Goal: Task Accomplishment & Management: Use online tool/utility

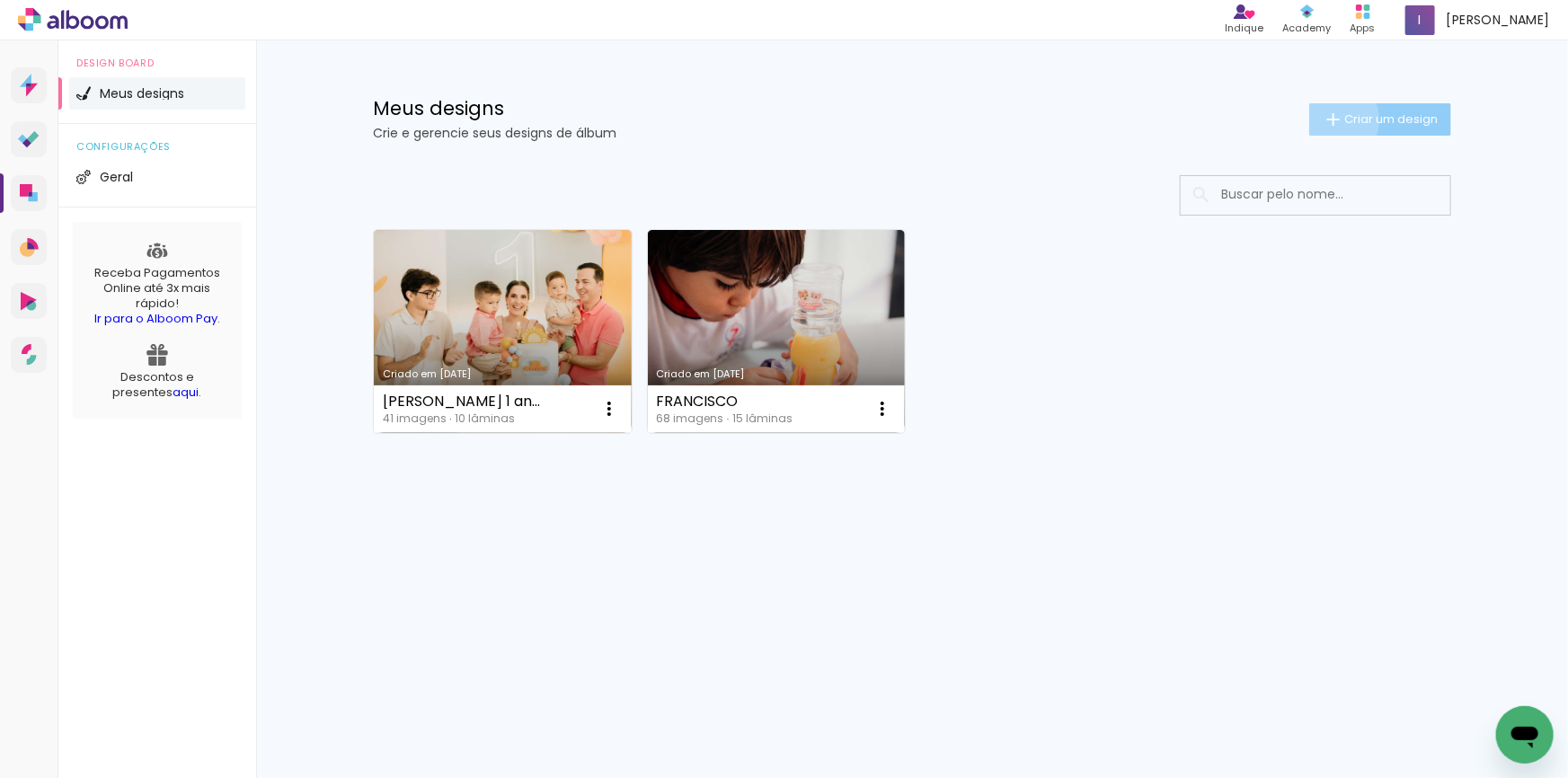
click at [1331, 119] on iron-icon at bounding box center [1333, 119] width 21 height 21
click at [0, 0] on input at bounding box center [0, 0] width 0 height 0
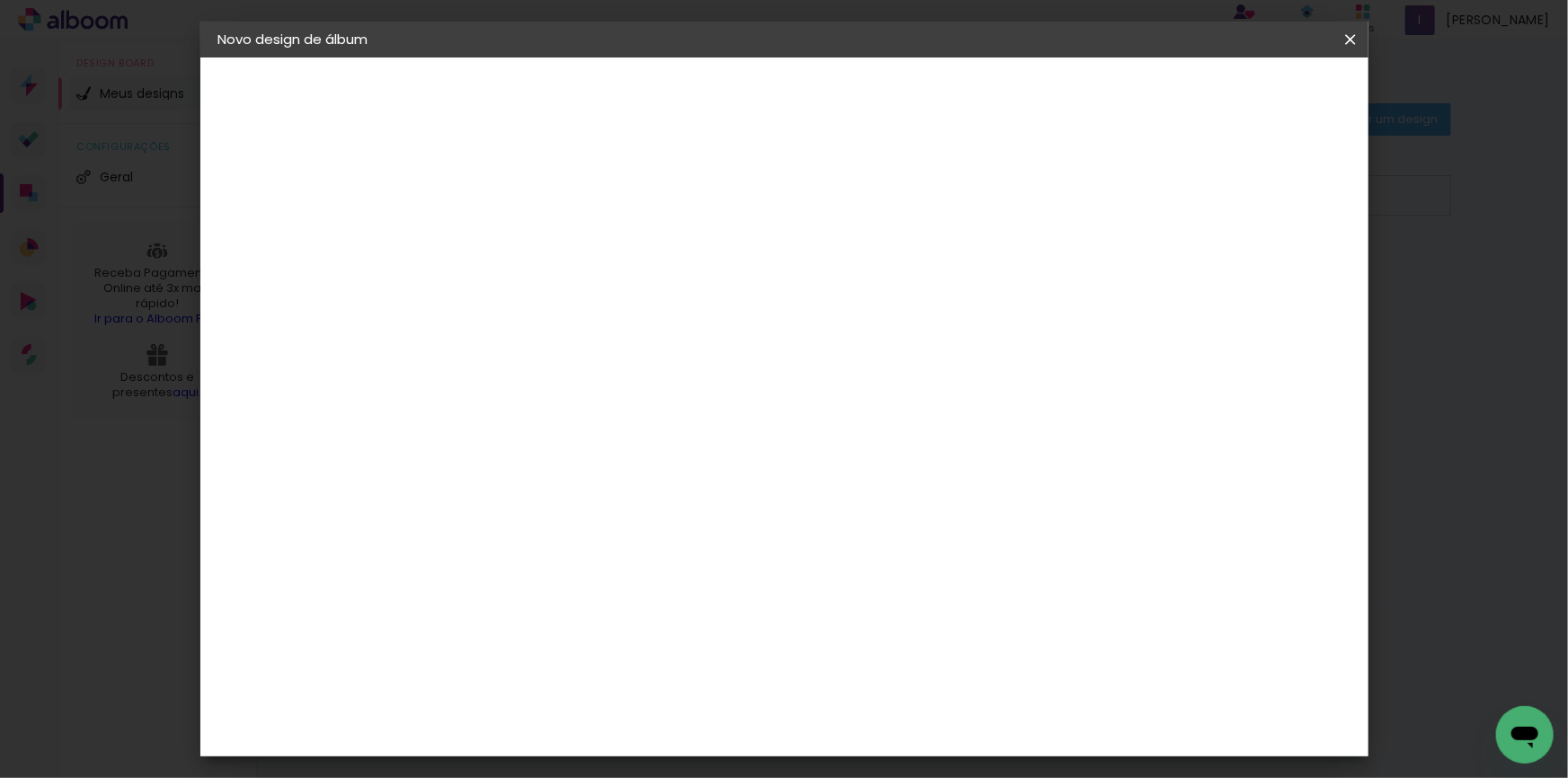
type input "Tieko 88"
type paper-input "Tieko 88"
click at [0, 0] on slot "Avançar" at bounding box center [0, 0] width 0 height 0
click at [0, 0] on slot "Tamanho Livre" at bounding box center [0, 0] width 0 height 0
drag, startPoint x: 1076, startPoint y: 272, endPoint x: 826, endPoint y: 513, distance: 347.2
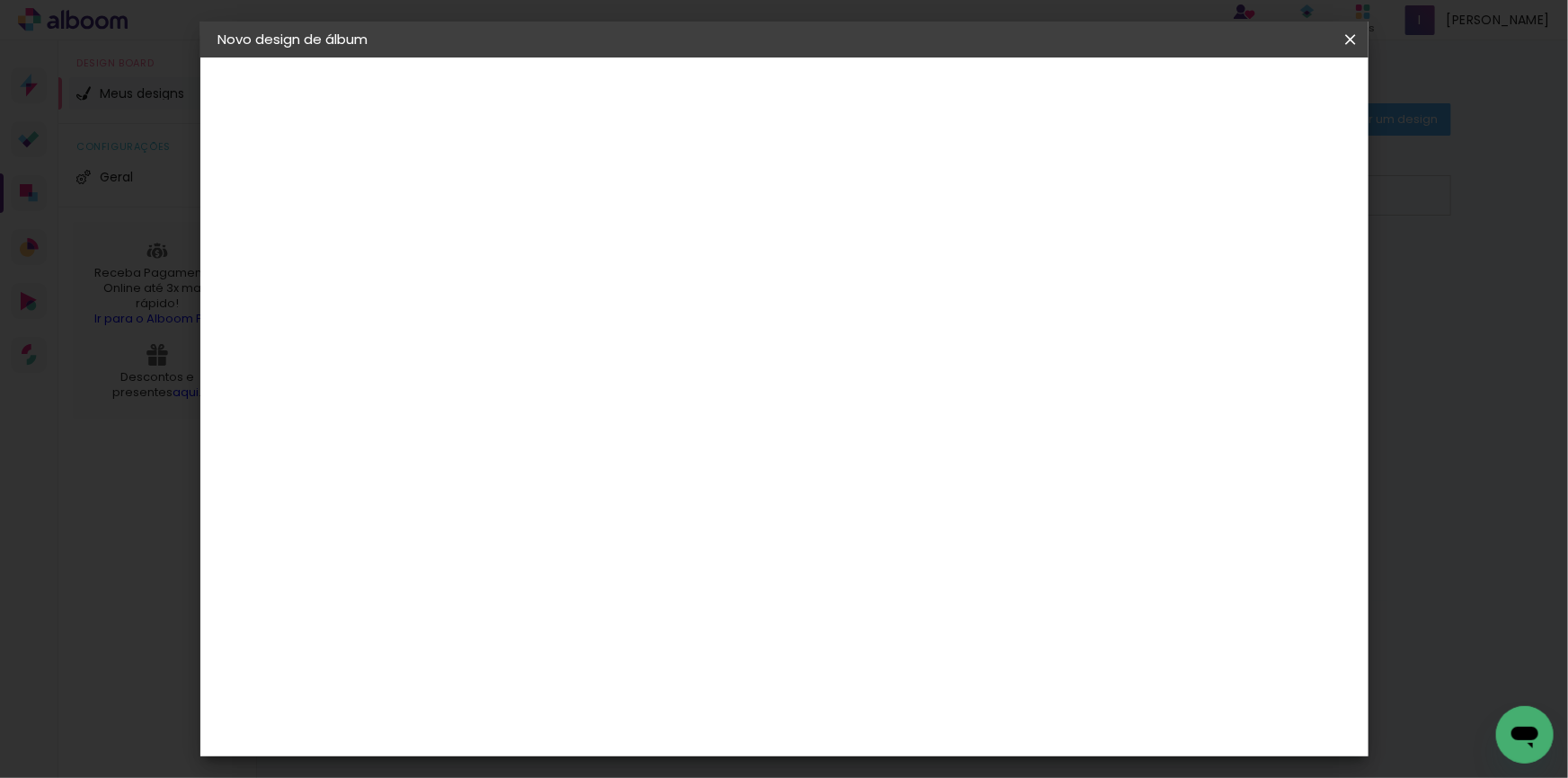
click at [848, 272] on paper-item "Tamanho Livre" at bounding box center [762, 273] width 173 height 40
click at [0, 0] on slot "Avançar" at bounding box center [0, 0] width 0 height 0
click at [477, 509] on input "30" at bounding box center [455, 509] width 47 height 27
type input "30,5"
type paper-input "30,5"
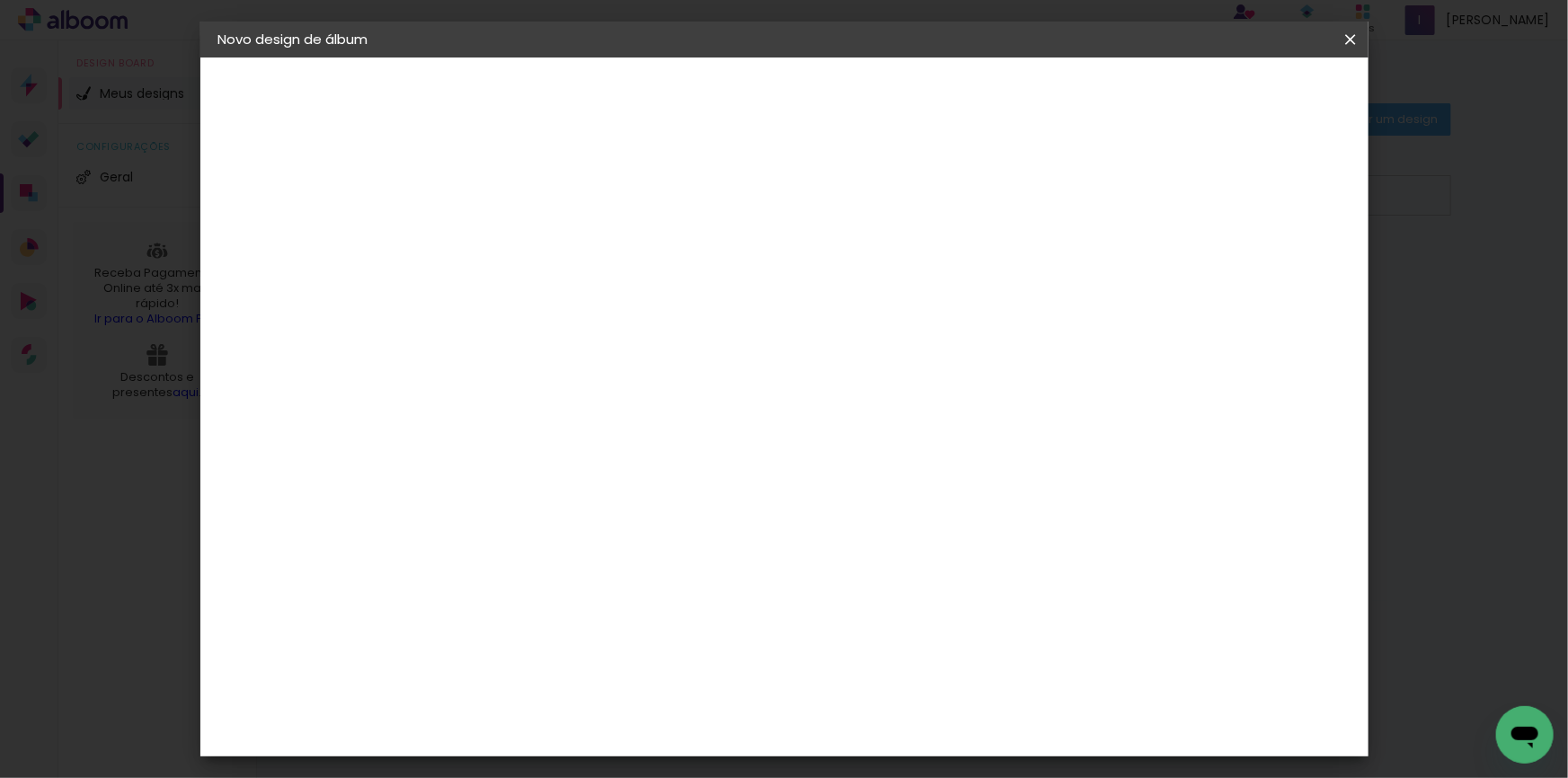
scroll to position [10, 0]
drag, startPoint x: 907, startPoint y: 746, endPoint x: 815, endPoint y: 754, distance: 92.3
click at [811, 757] on body "link( href="../../bower_components/polymer/polymer.html" rel="import" ) picture…" at bounding box center [784, 389] width 1568 height 778
type input "6"
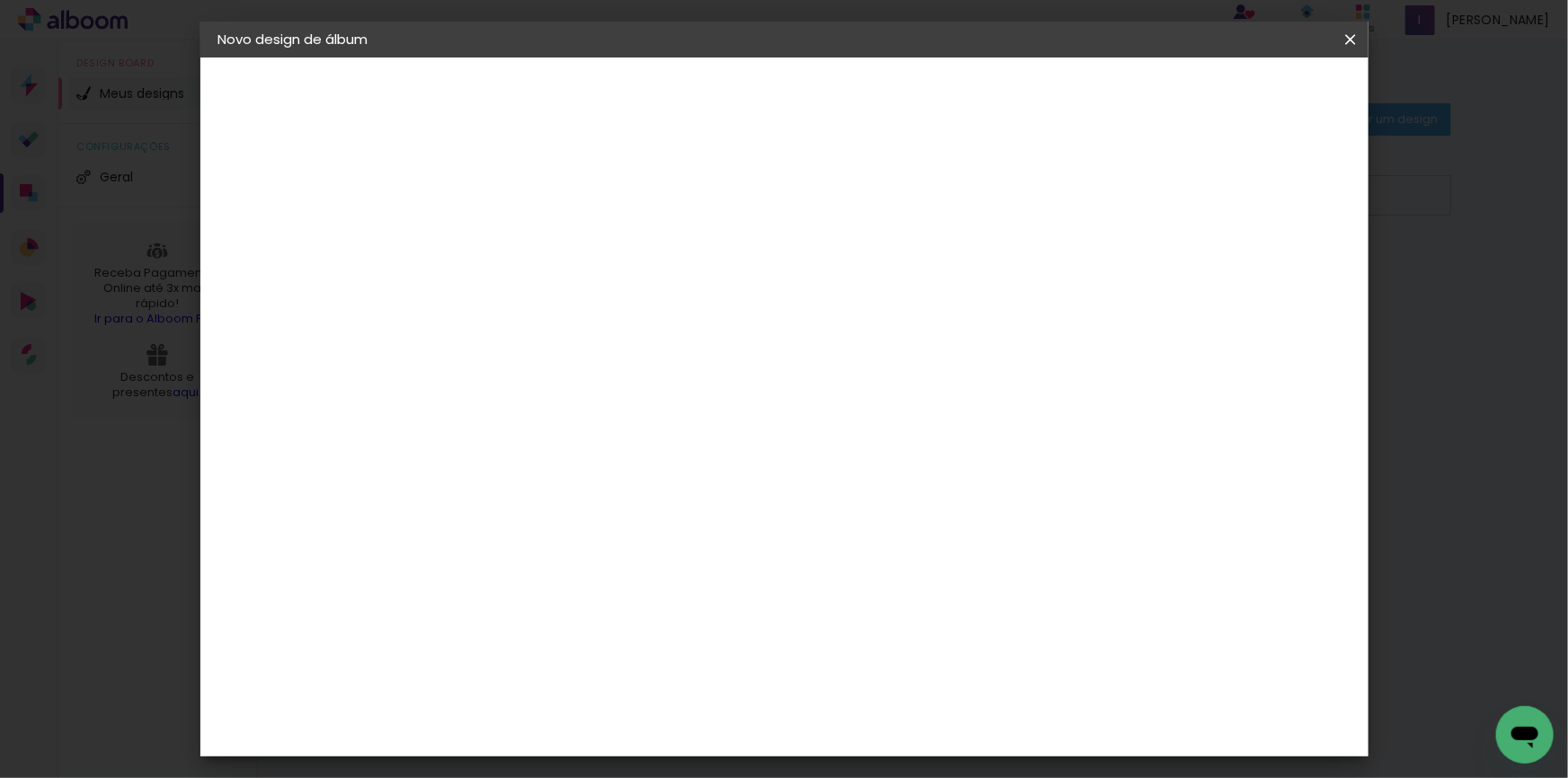
type input "51"
type paper-input "51"
type input "5"
type input "61"
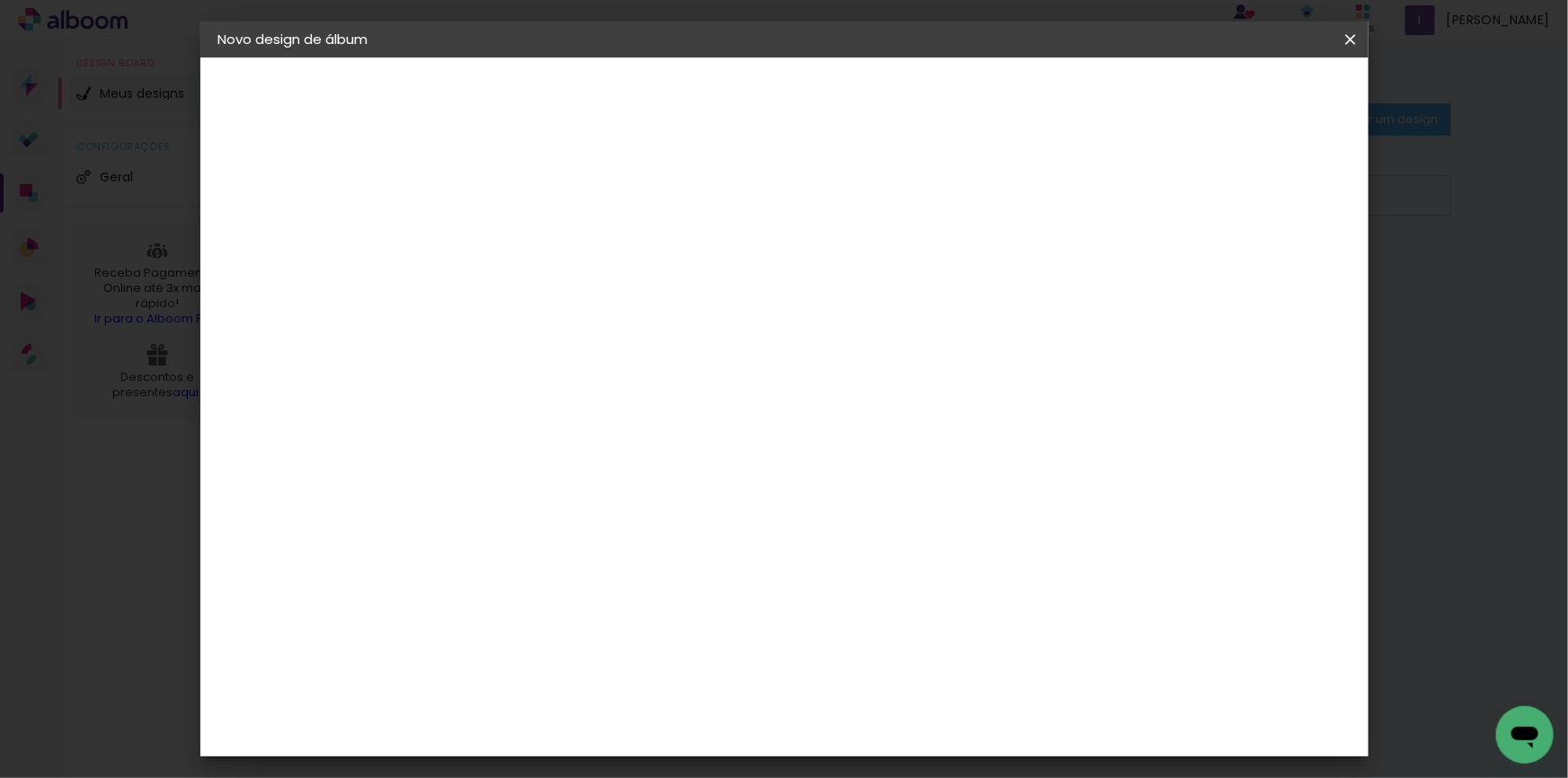
type paper-input "61"
type input "6"
type paper-input "6"
click at [1267, 267] on input "6" at bounding box center [1256, 271] width 32 height 27
type input "7"
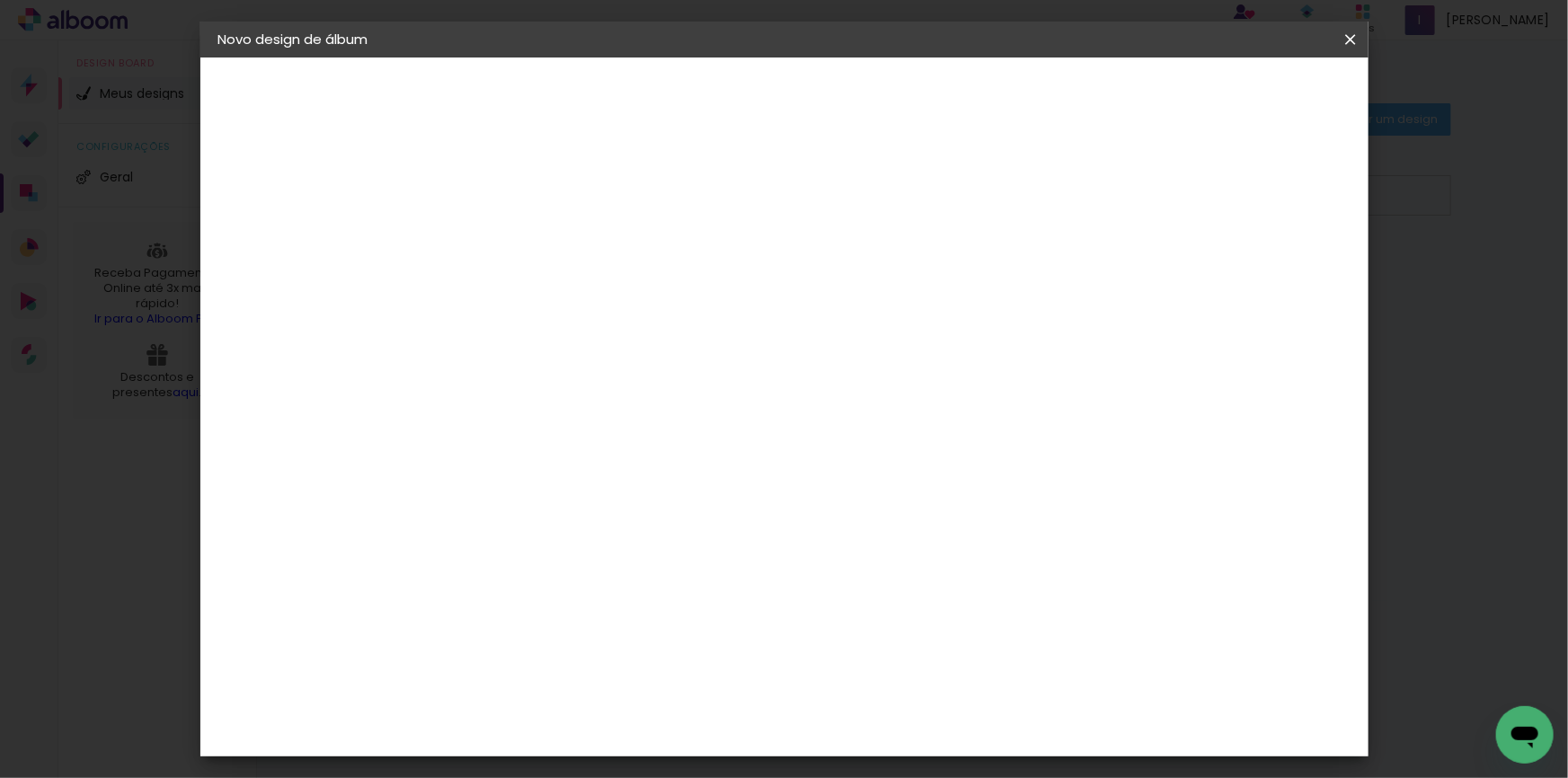
type paper-input "7"
click at [1268, 260] on input "7" at bounding box center [1254, 271] width 32 height 27
drag, startPoint x: 1267, startPoint y: 261, endPoint x: 1257, endPoint y: 261, distance: 10.0
type input "8"
type paper-input "8"
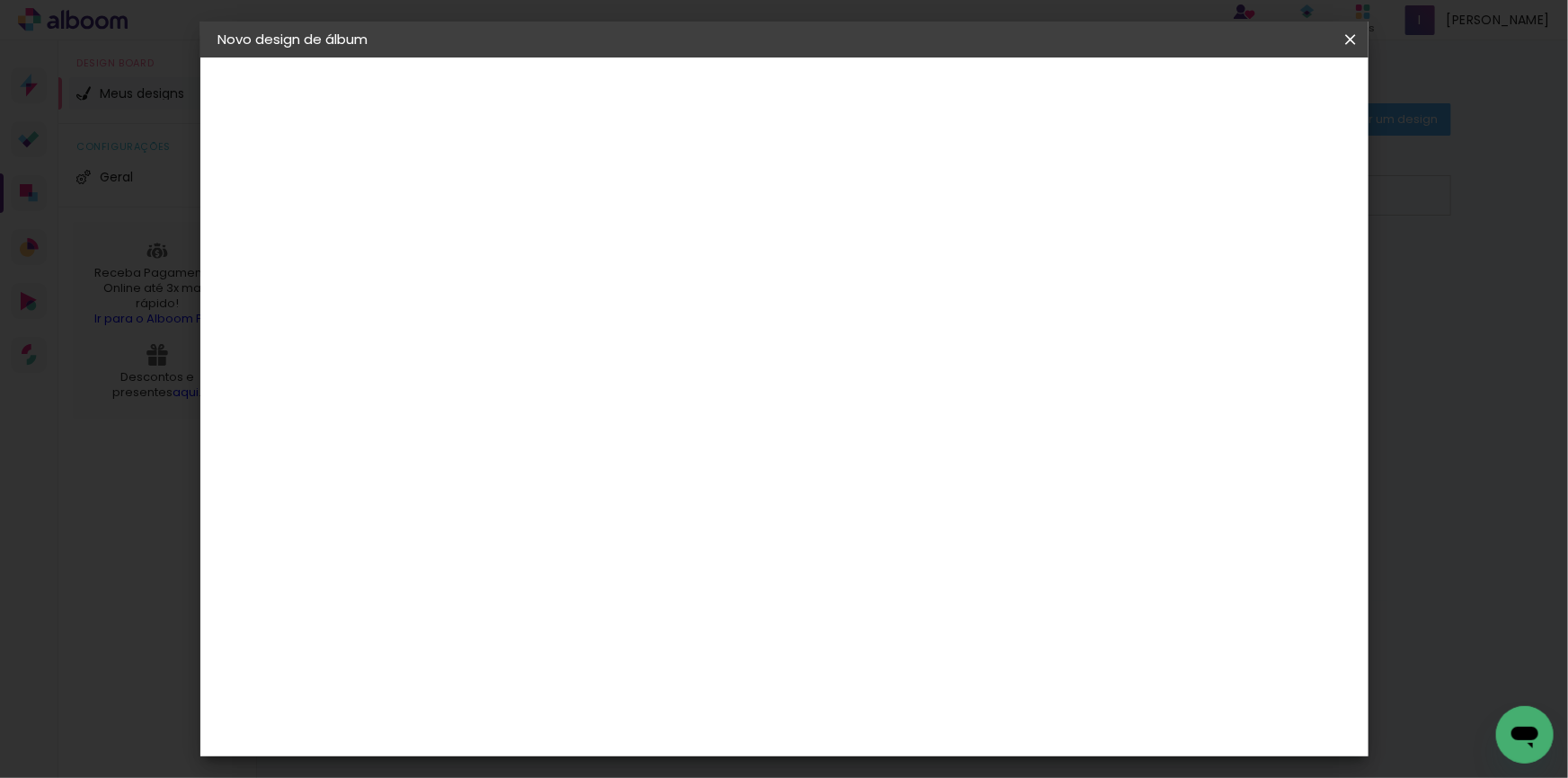
click at [1267, 261] on input "8" at bounding box center [1254, 271] width 32 height 27
type input "9"
type paper-input "9"
click at [1256, 261] on input "9" at bounding box center [1251, 271] width 32 height 27
type input "10"
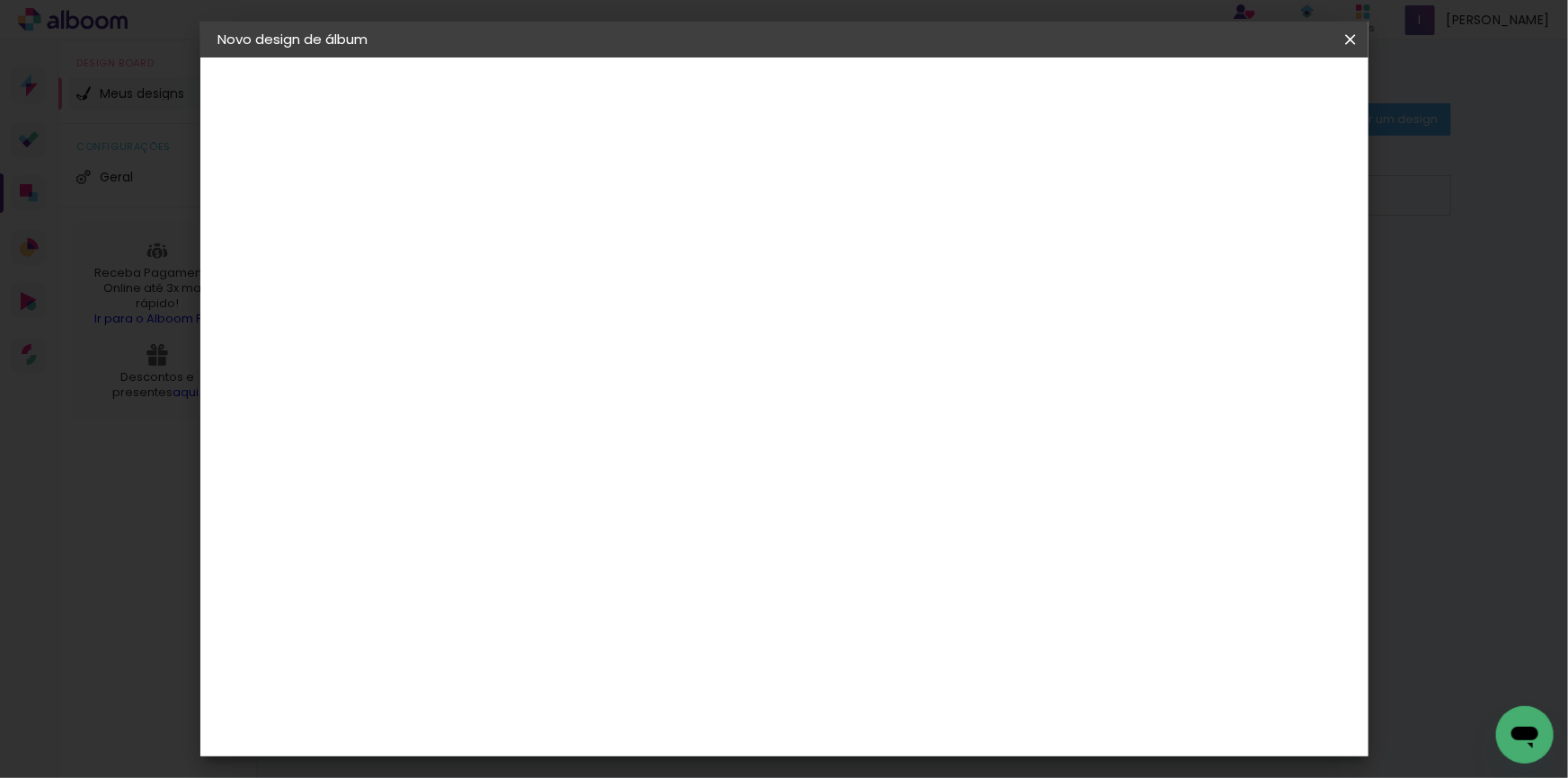
type paper-input "10"
click at [1256, 261] on input "10" at bounding box center [1249, 271] width 32 height 27
click at [1150, 213] on div at bounding box center [1141, 206] width 16 height 16
type paper-checkbox "on"
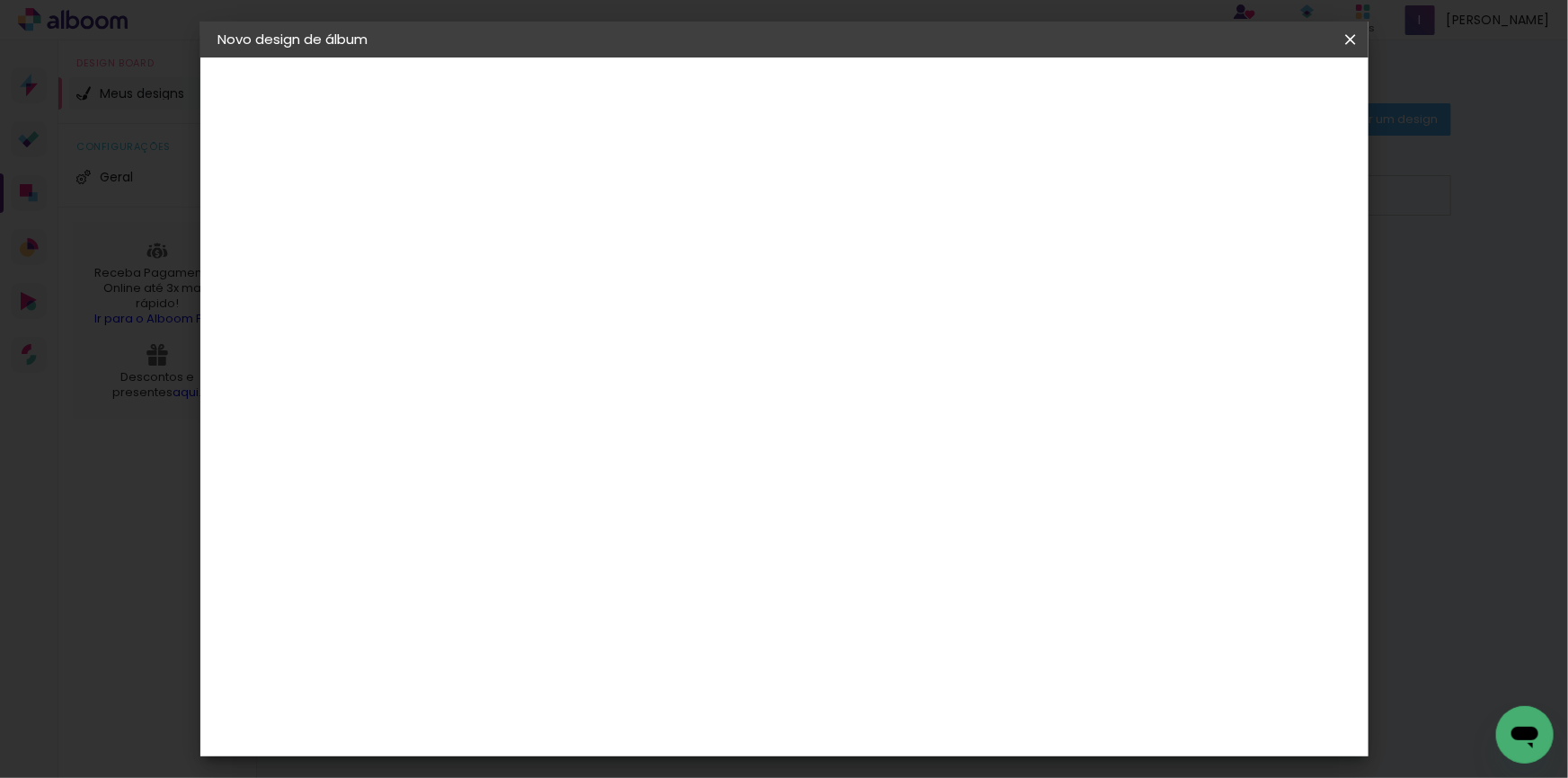
type input "1"
type paper-input "1"
click at [521, 208] on input "1" at bounding box center [499, 206] width 62 height 22
click at [939, 229] on div "30.5 cm cm cm mm A maioria das encadernadoras sugere 5mm de sangria." at bounding box center [858, 298] width 850 height 143
click at [1284, 112] on header "Tamanho livre Defina a largura, altura e sangria das lâminas. Voltar Iniciar de…" at bounding box center [858, 103] width 850 height 92
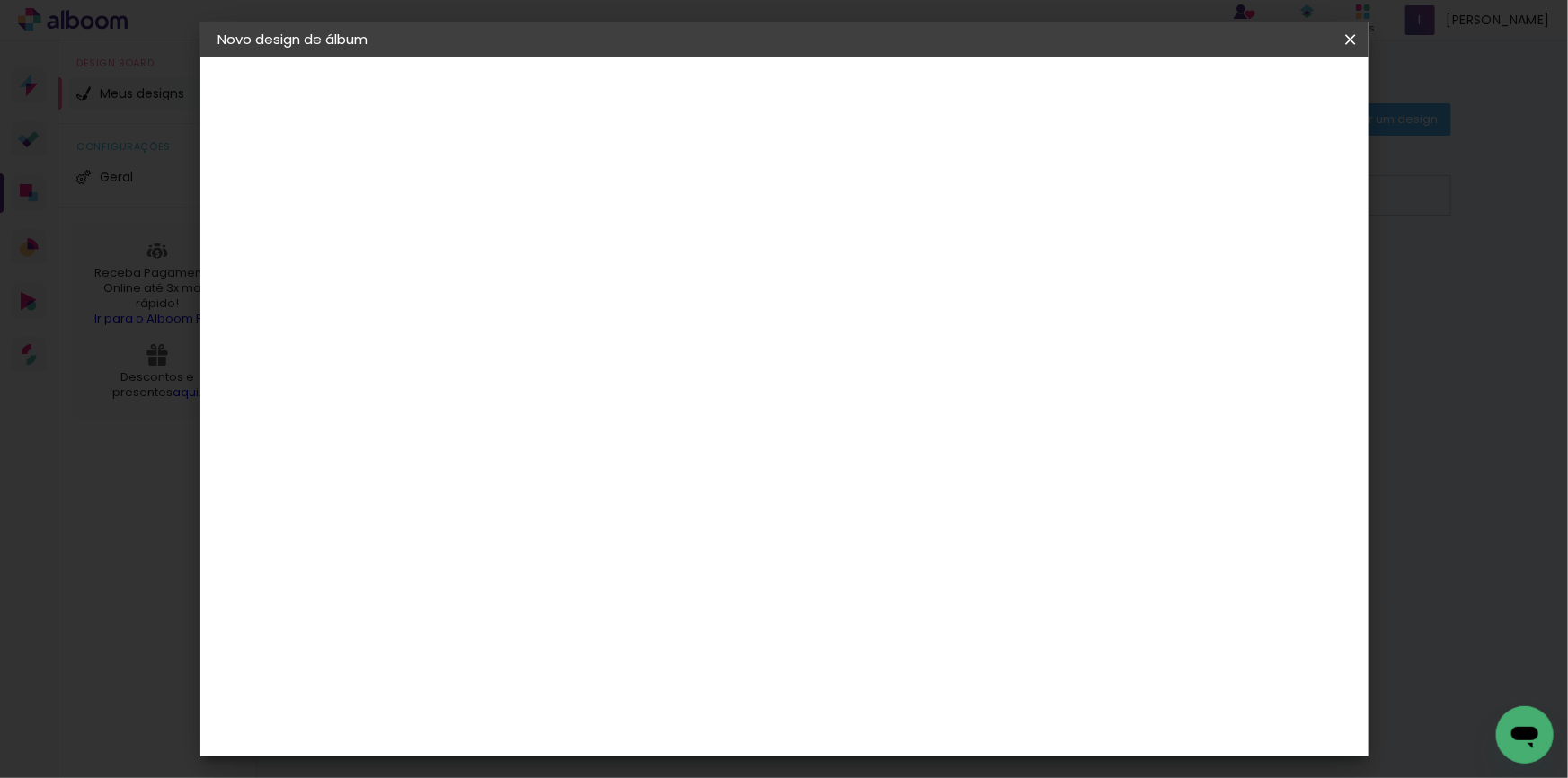
click at [1239, 98] on span "Iniciar design" at bounding box center [1198, 95] width 81 height 13
